Goal: Check status

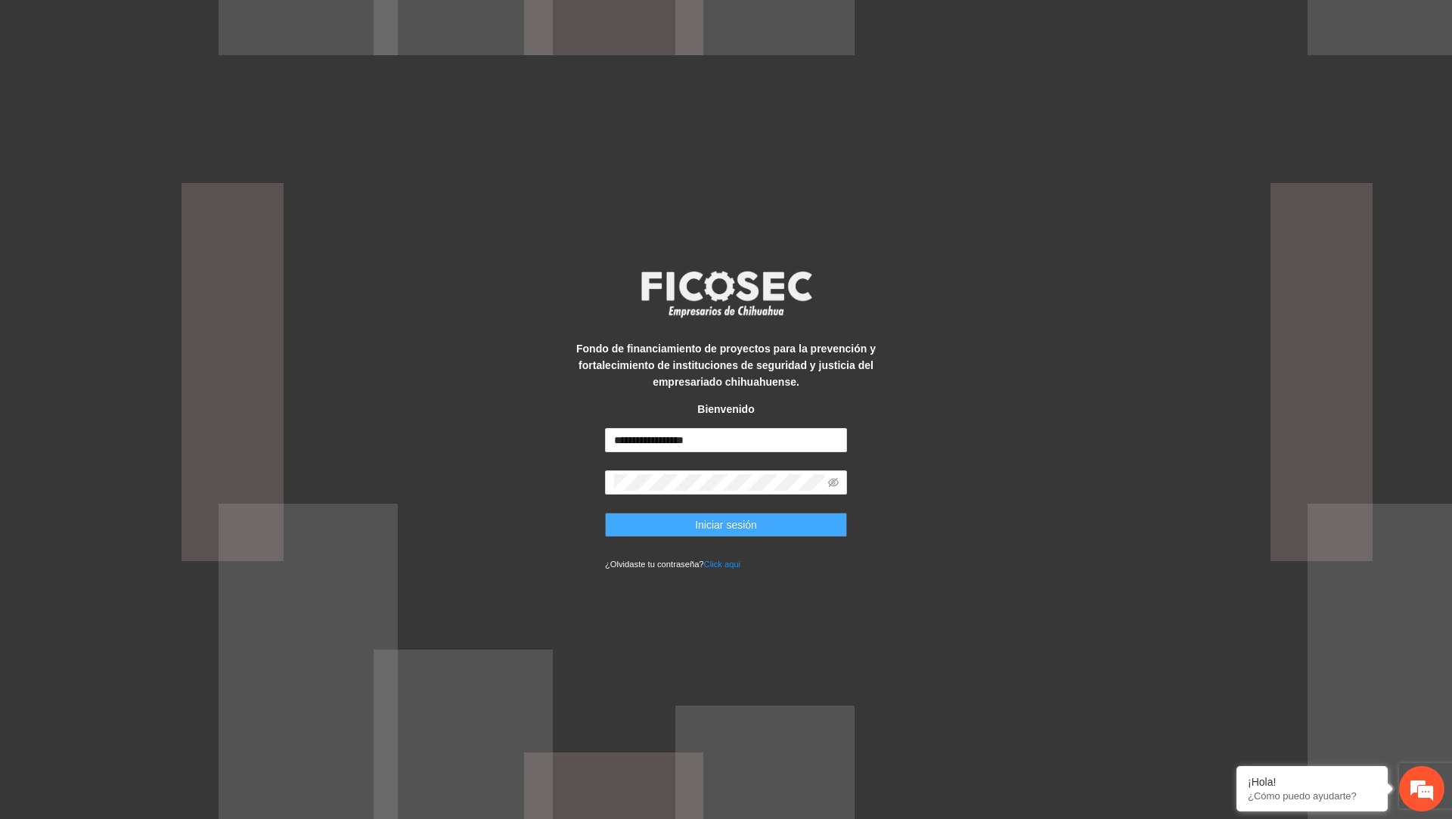
click at [692, 526] on button "Iniciar sesión" at bounding box center [726, 525] width 242 height 24
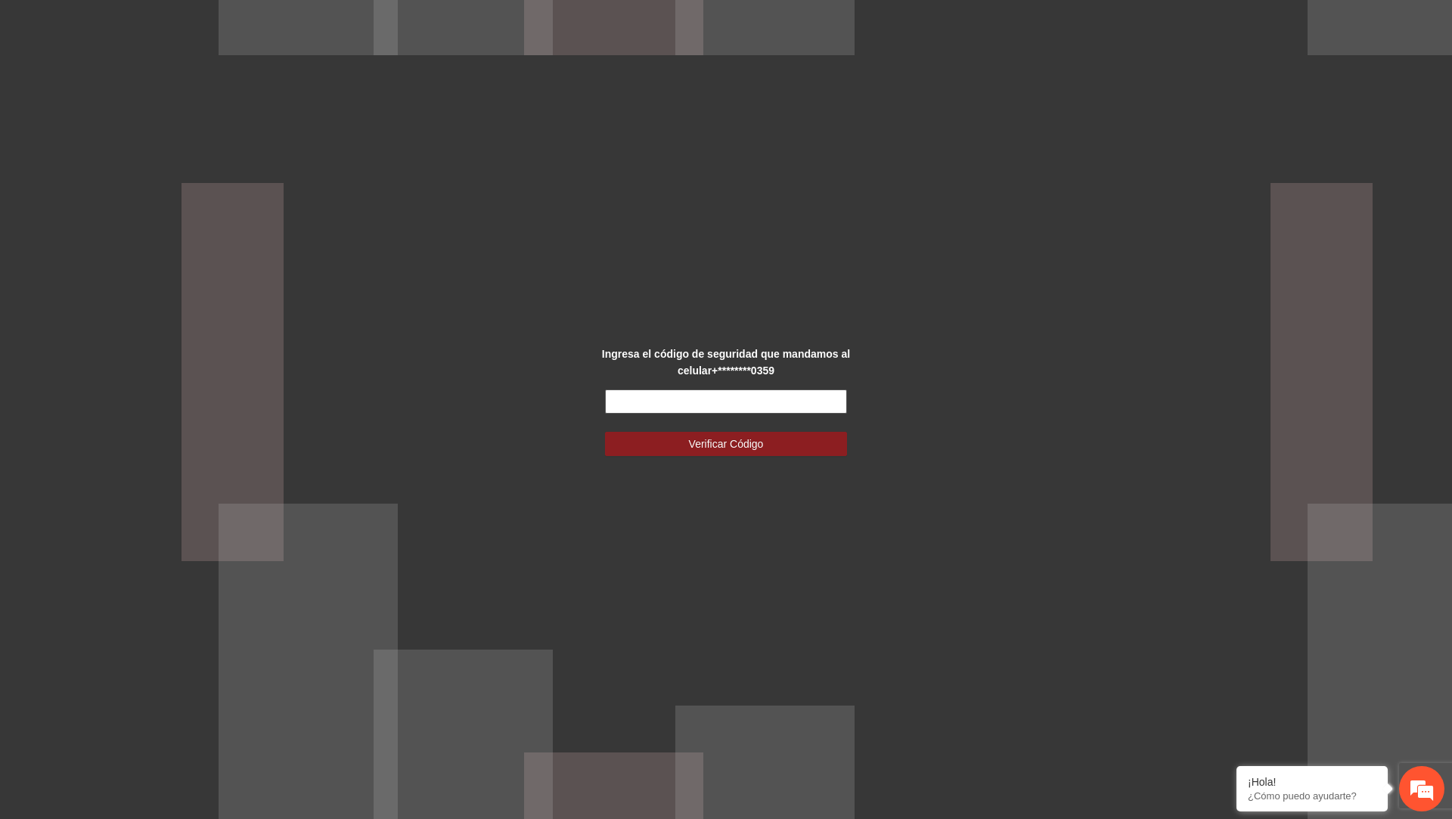
click at [793, 402] on input "text" at bounding box center [726, 401] width 242 height 24
type input "******"
click at [605, 432] on button "Verificar Código" at bounding box center [726, 444] width 242 height 24
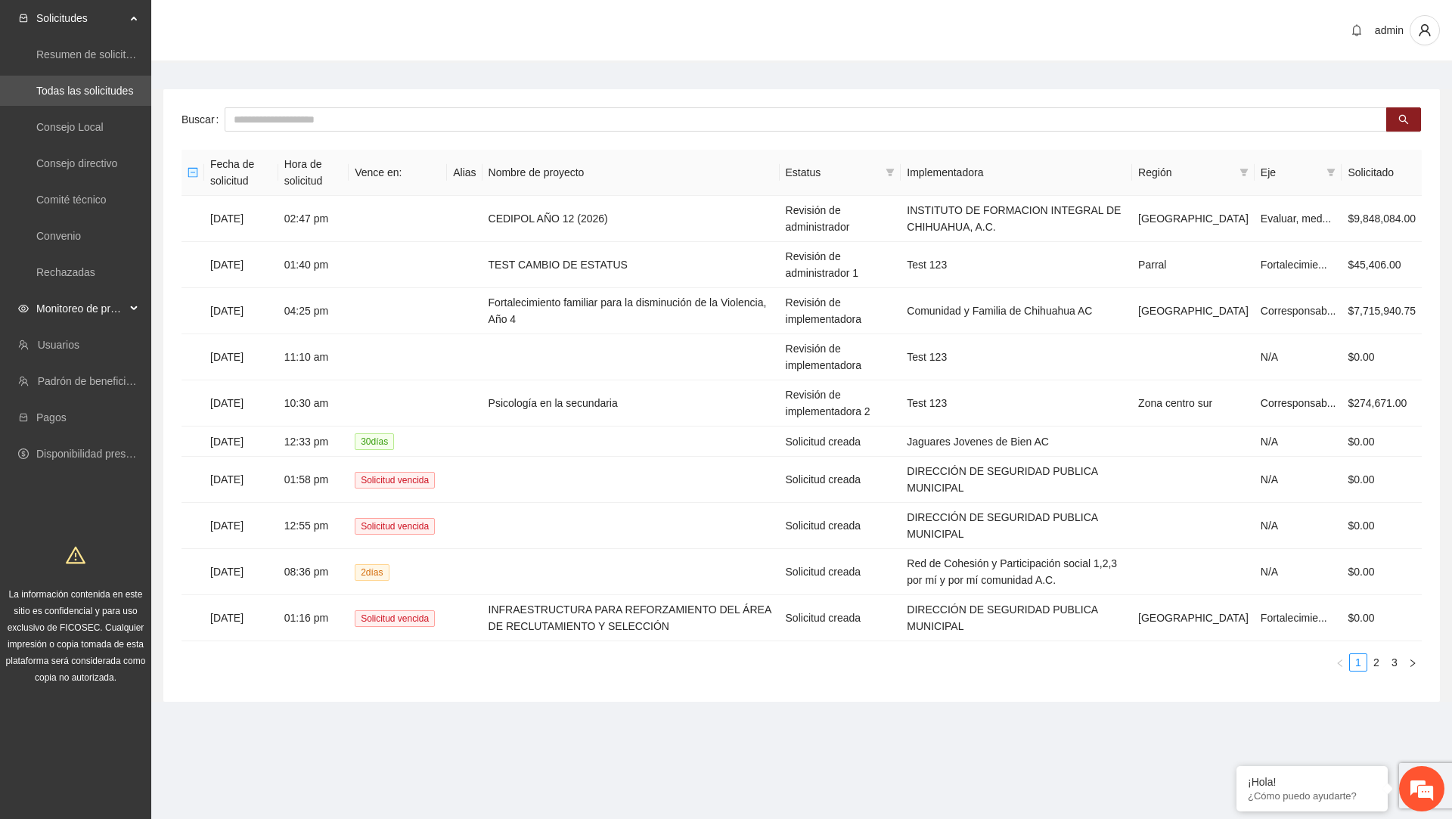
click at [107, 303] on span "Monitoreo de proyectos" at bounding box center [80, 308] width 89 height 30
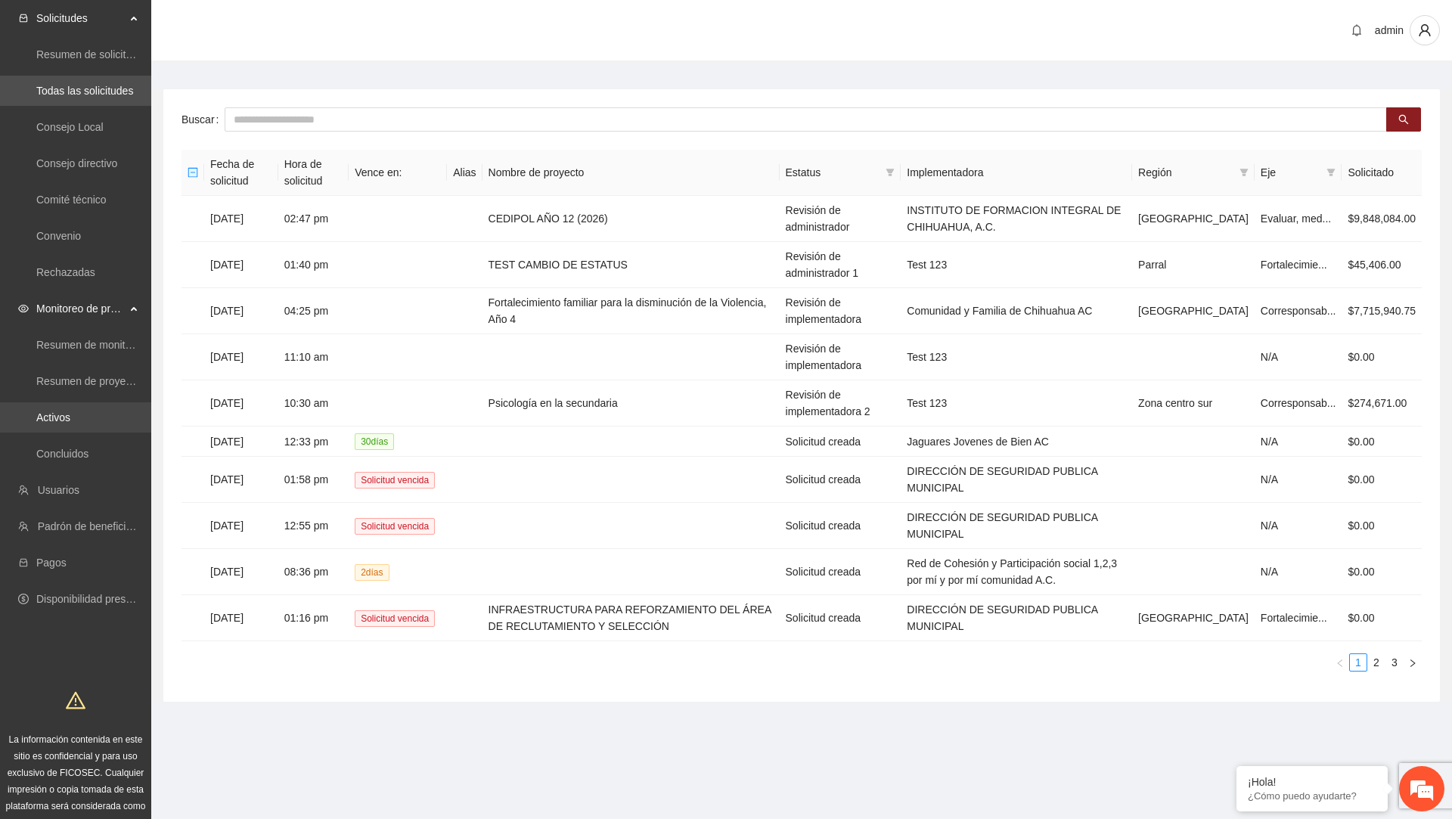
click at [70, 424] on link "Activos" at bounding box center [53, 417] width 34 height 12
